Goal: Find contact information: Find contact information

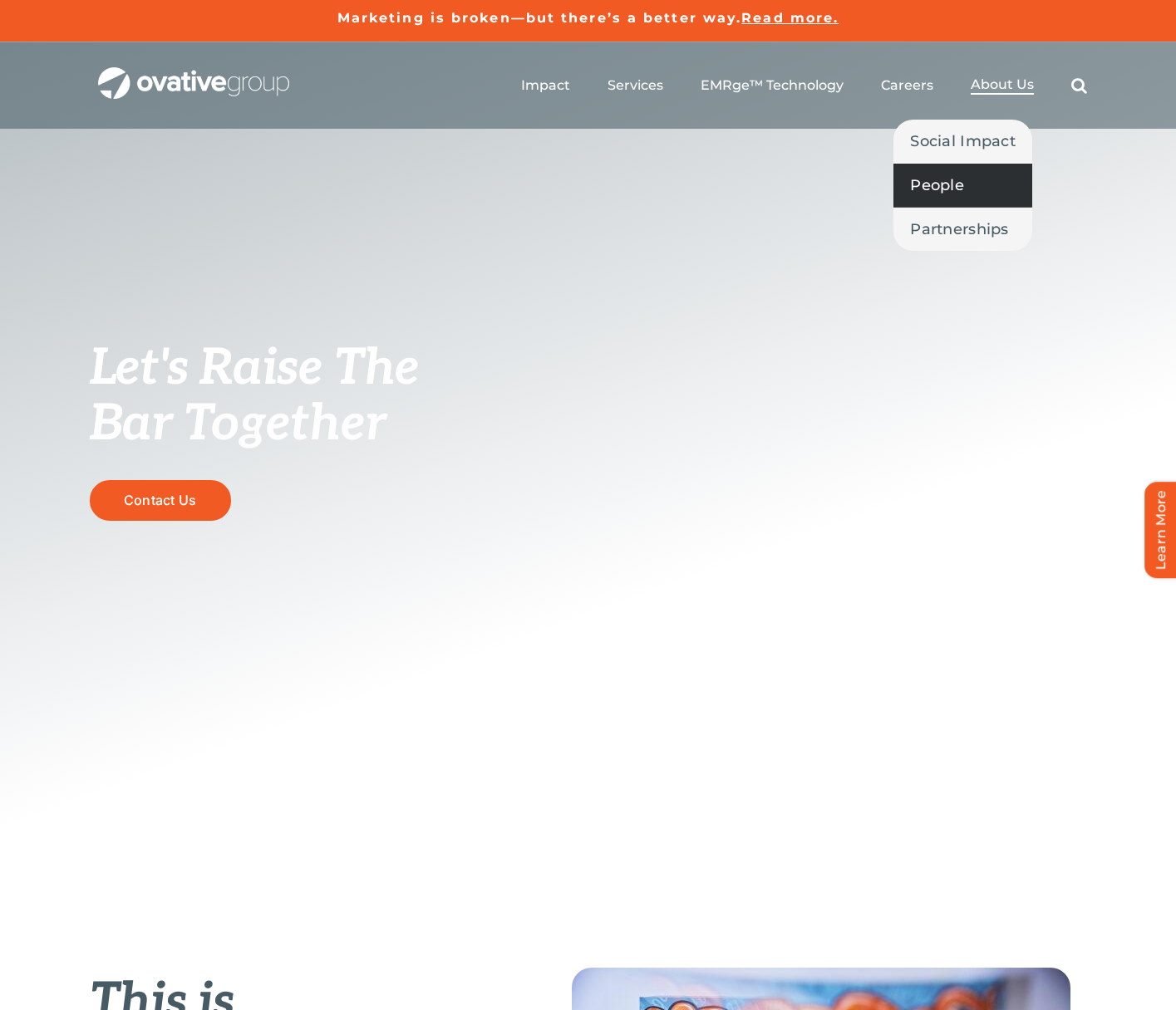
click at [950, 178] on span "People" at bounding box center [936, 184] width 54 height 23
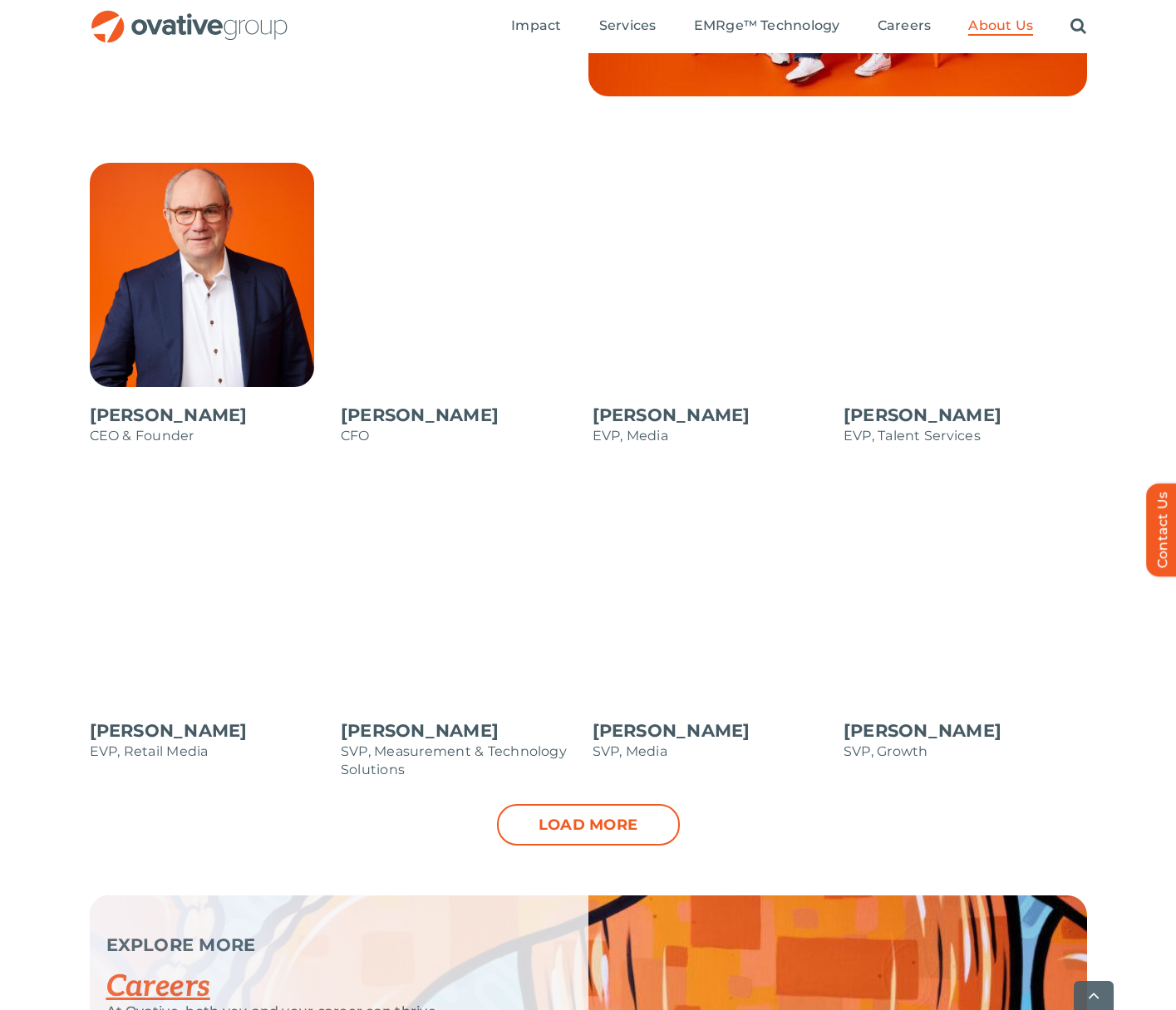
scroll to position [1361, 0]
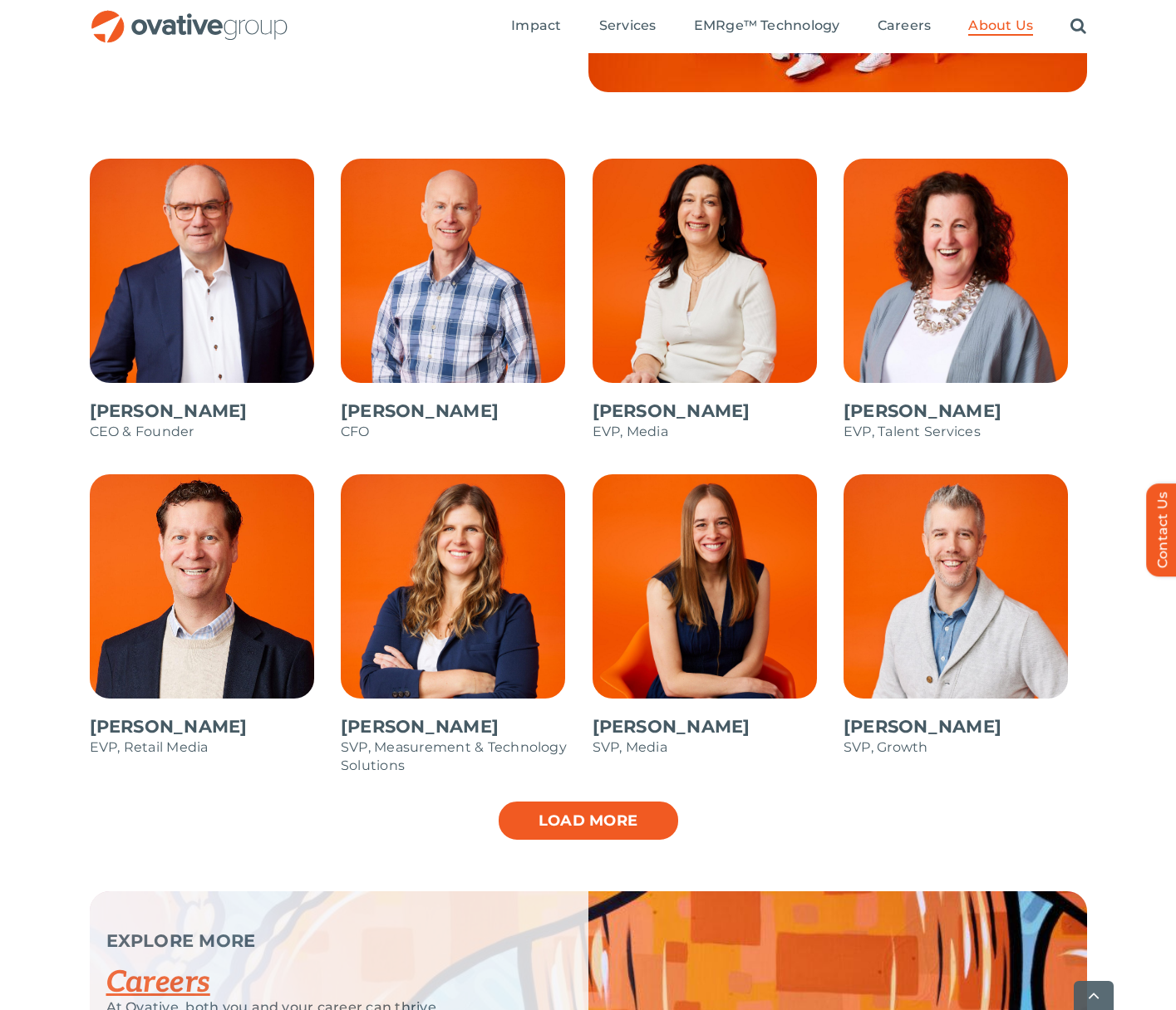
click at [584, 825] on link "Load more" at bounding box center [588, 820] width 183 height 42
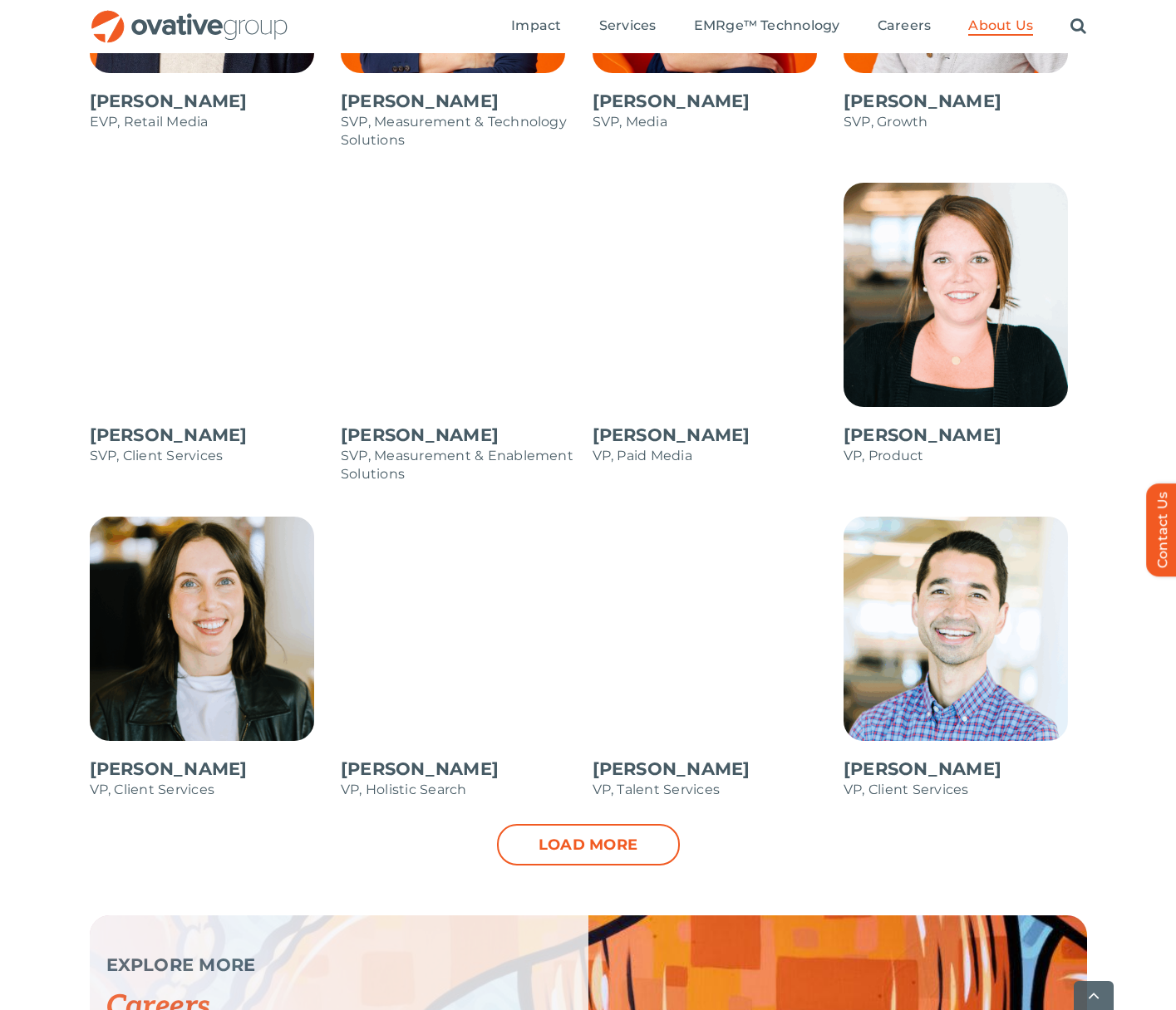
scroll to position [1994, 0]
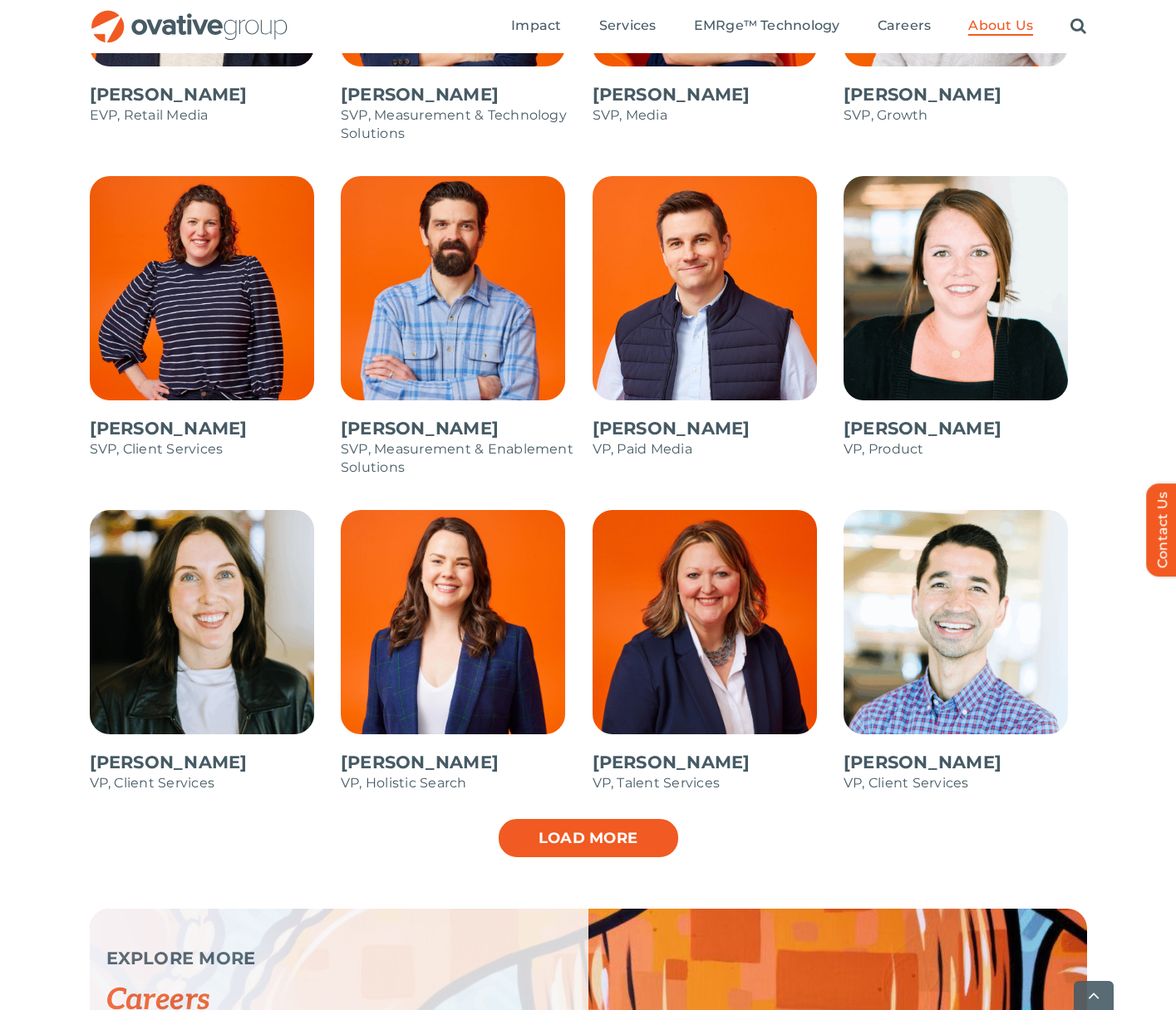
click at [609, 841] on link "Load more" at bounding box center [588, 838] width 183 height 42
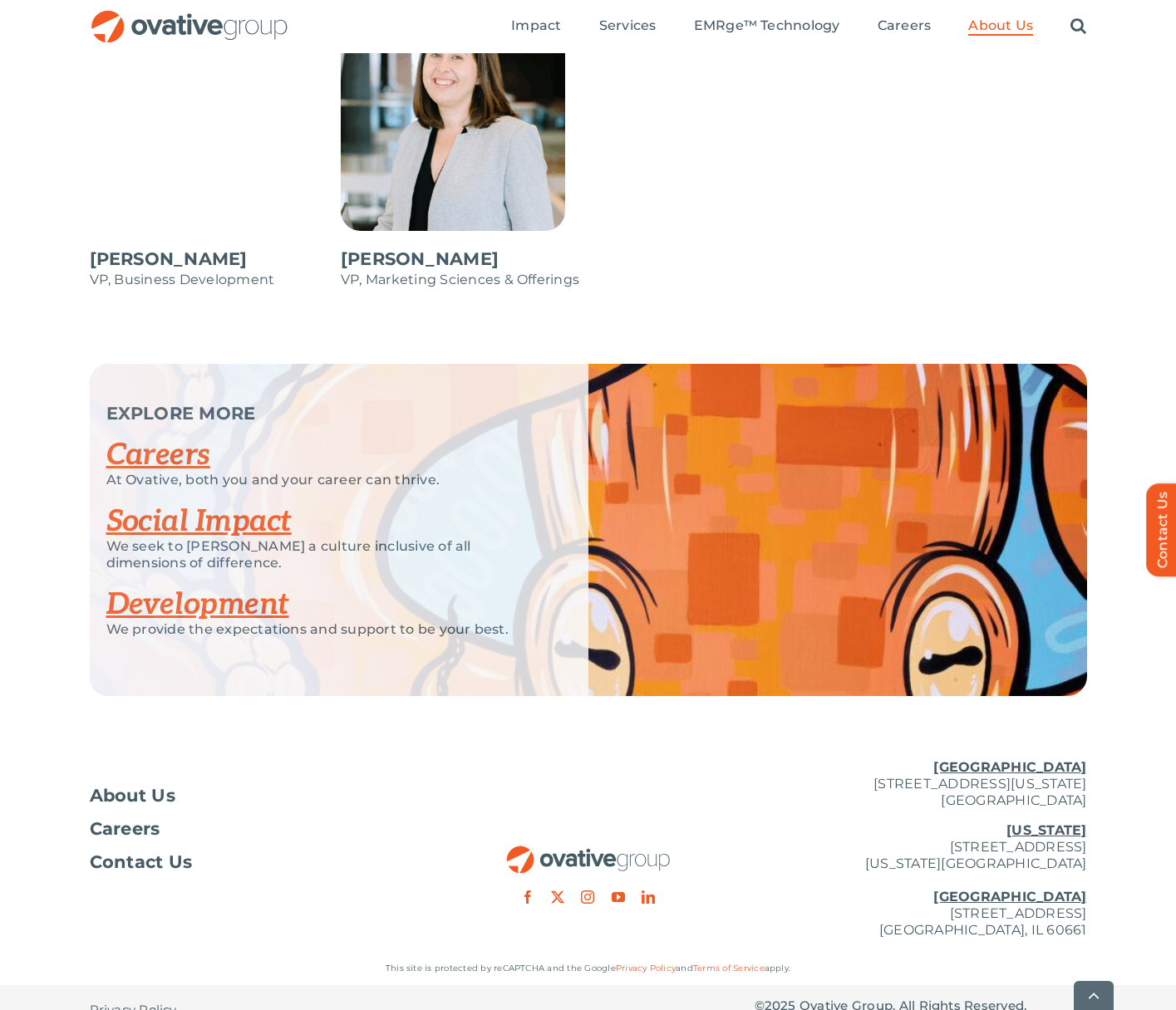
scroll to position [2838, 0]
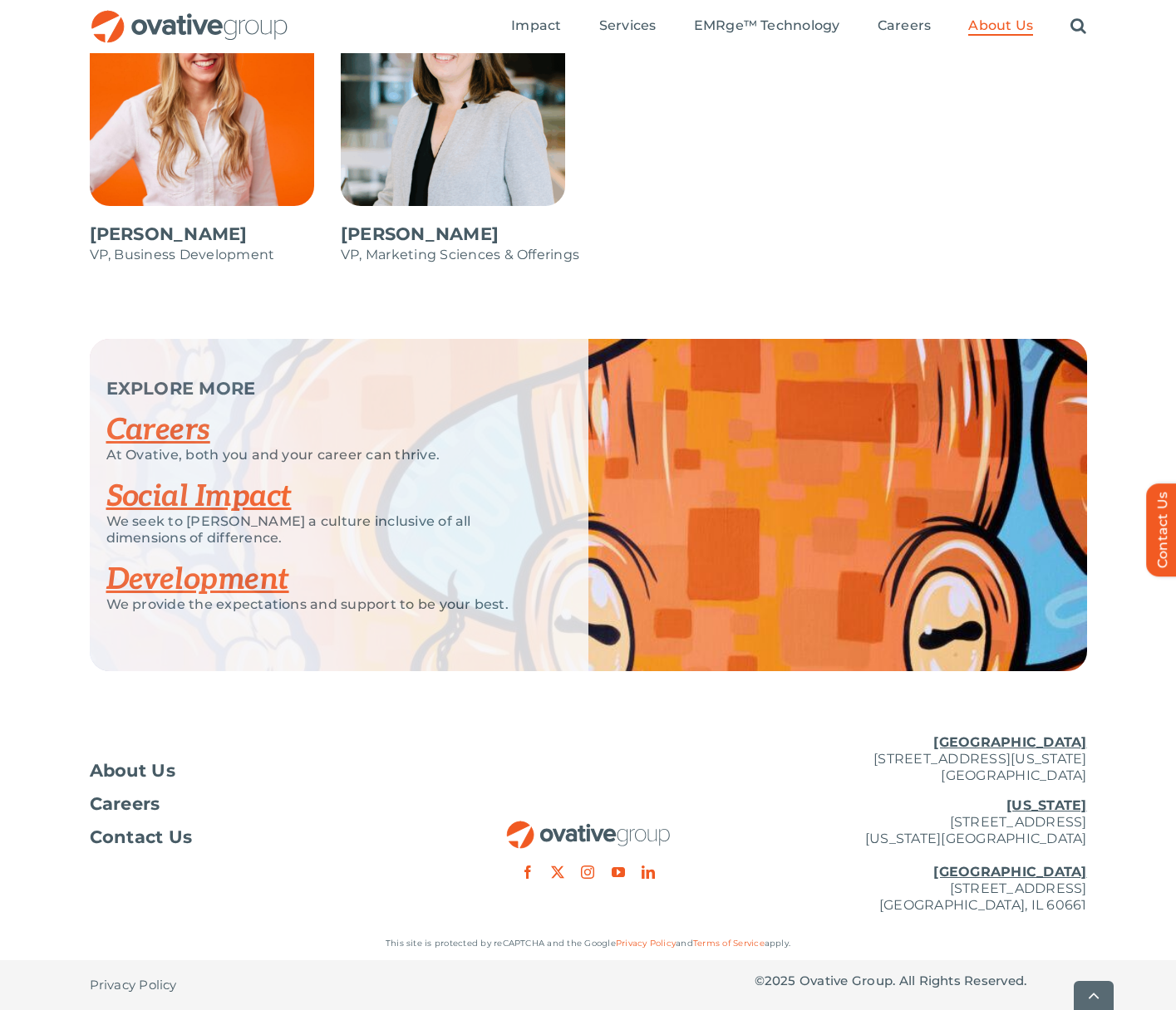
drag, startPoint x: 820, startPoint y: 752, endPoint x: 1092, endPoint y: 778, distance: 273.2
click at [1092, 778] on div "About Us Careers Contact Us Minneapolis 729 Washington Avenue N, Suite 1000 Min…" at bounding box center [588, 824] width 1176 height 206
copy p "729 Washington Avenue N, Suite 1000 Minneapolis, MN 55401"
